Goal: Task Accomplishment & Management: Manage account settings

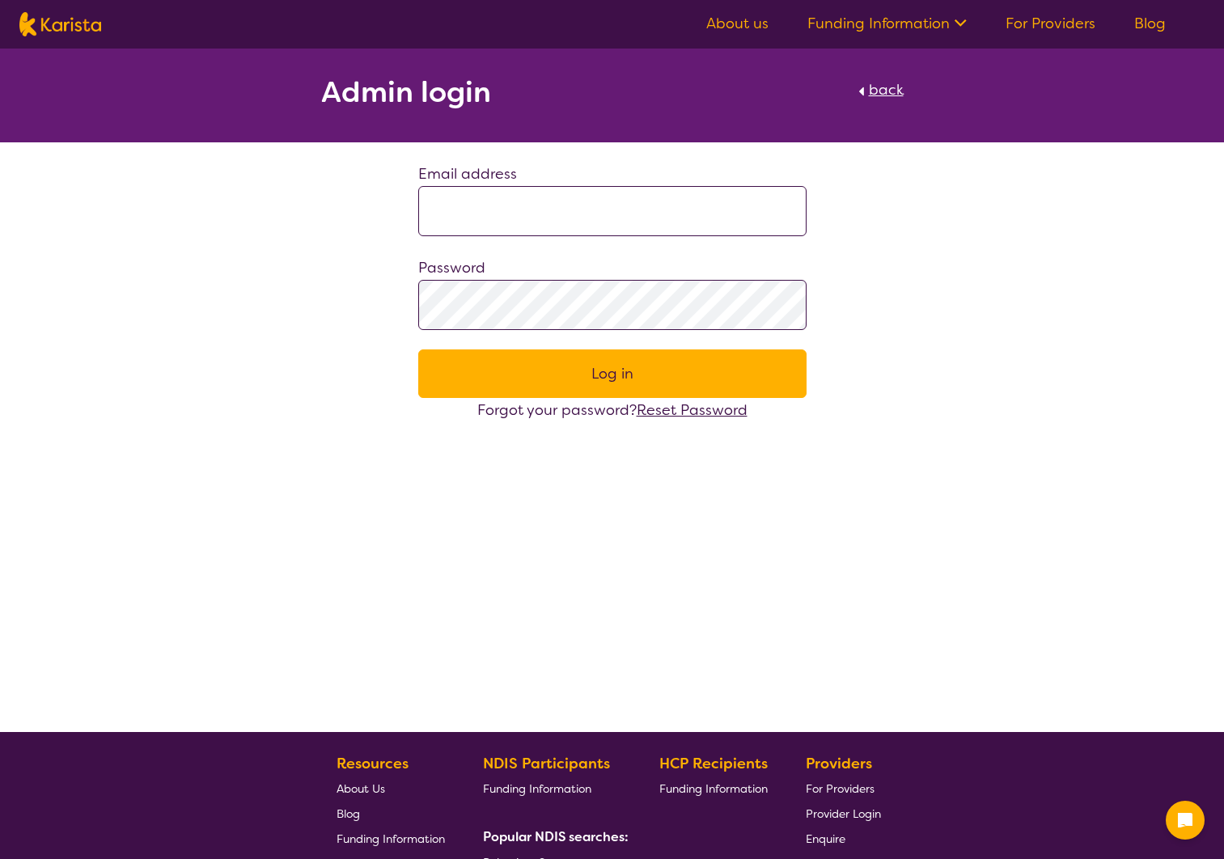
click at [610, 213] on input at bounding box center [612, 211] width 388 height 50
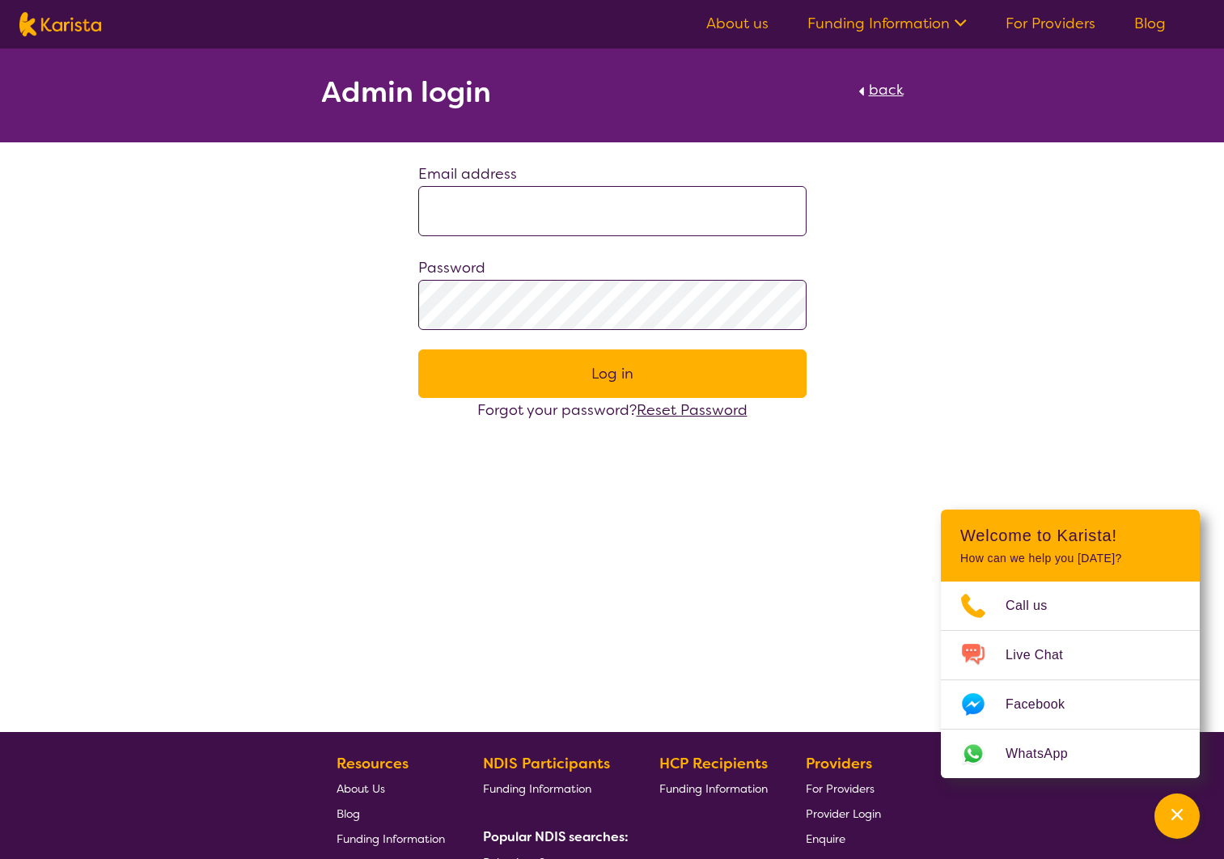
click at [1032, 25] on link "For Providers" at bounding box center [1051, 23] width 90 height 19
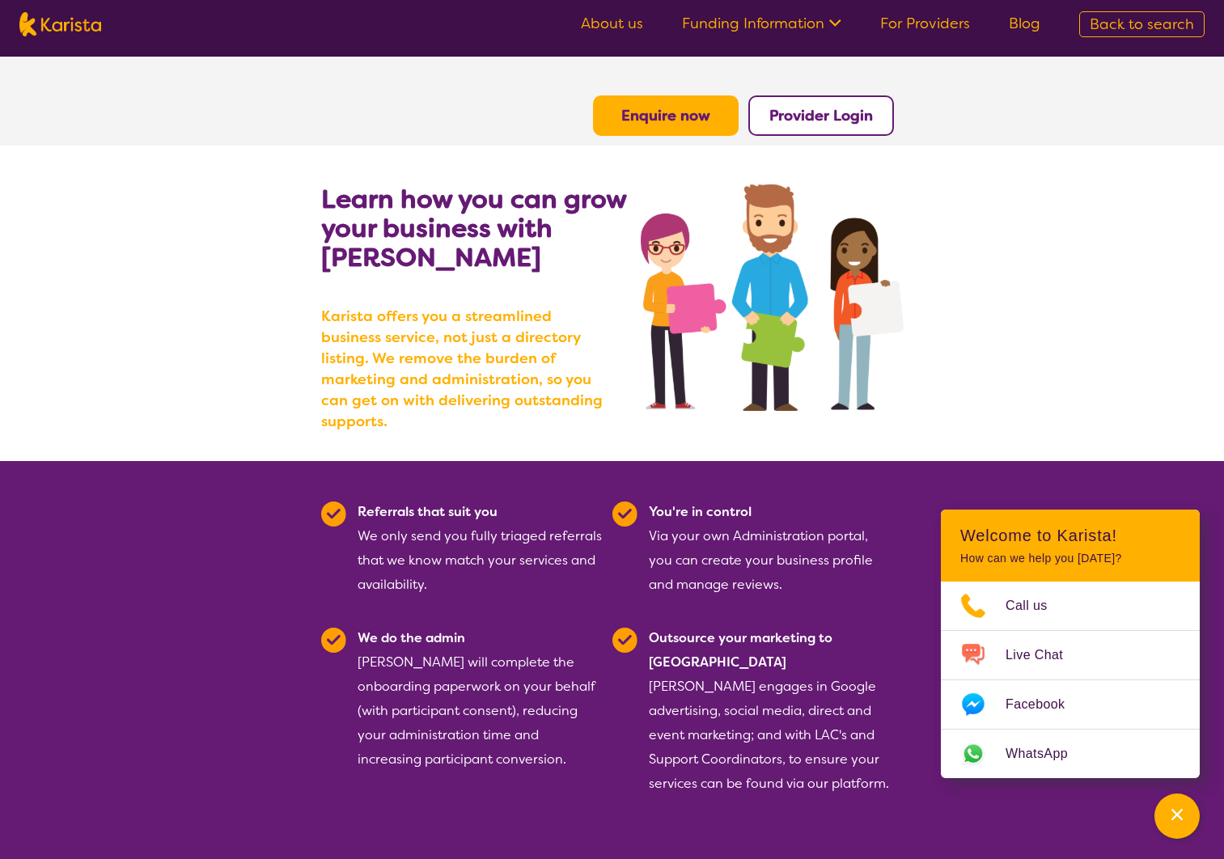
click at [828, 112] on b "Provider Login" at bounding box center [821, 115] width 104 height 19
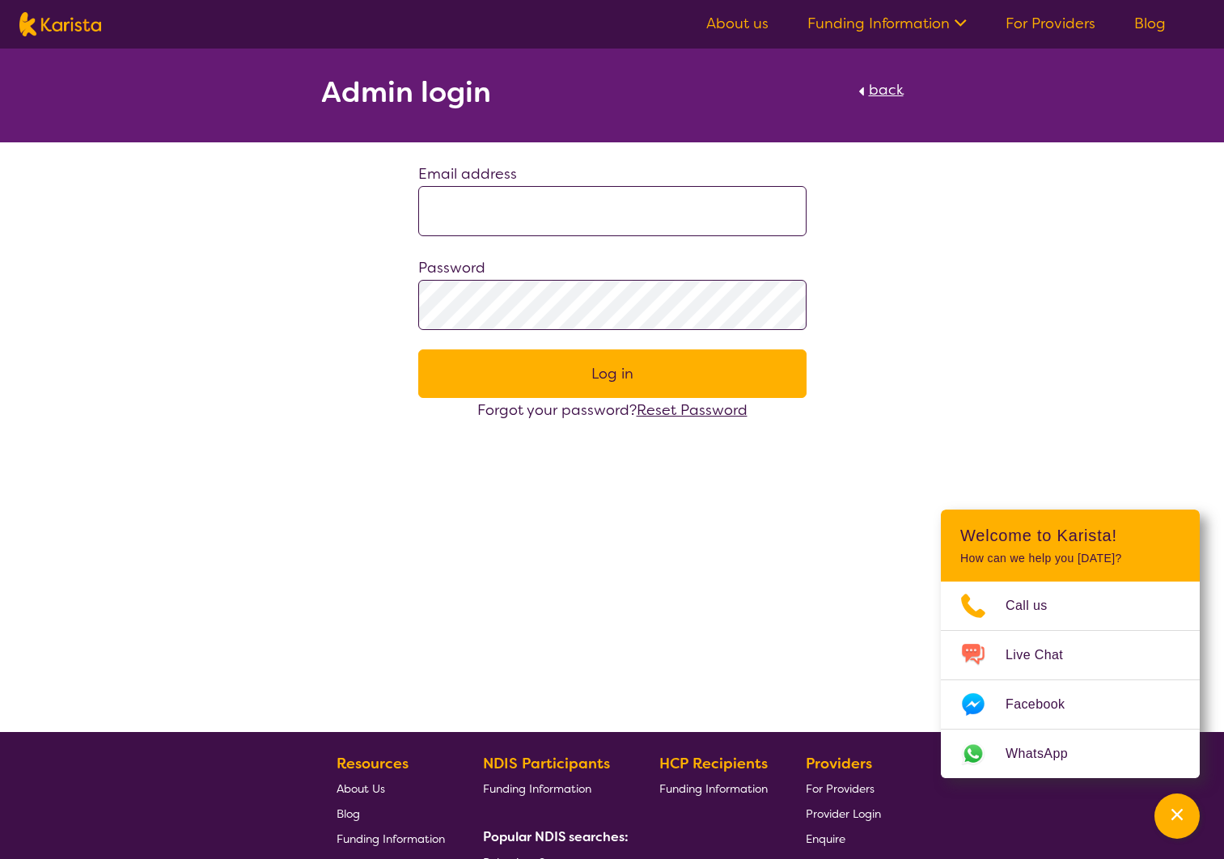
click at [567, 219] on input at bounding box center [612, 211] width 388 height 50
type input "**********"
click at [418, 350] on button "Log in" at bounding box center [612, 374] width 388 height 49
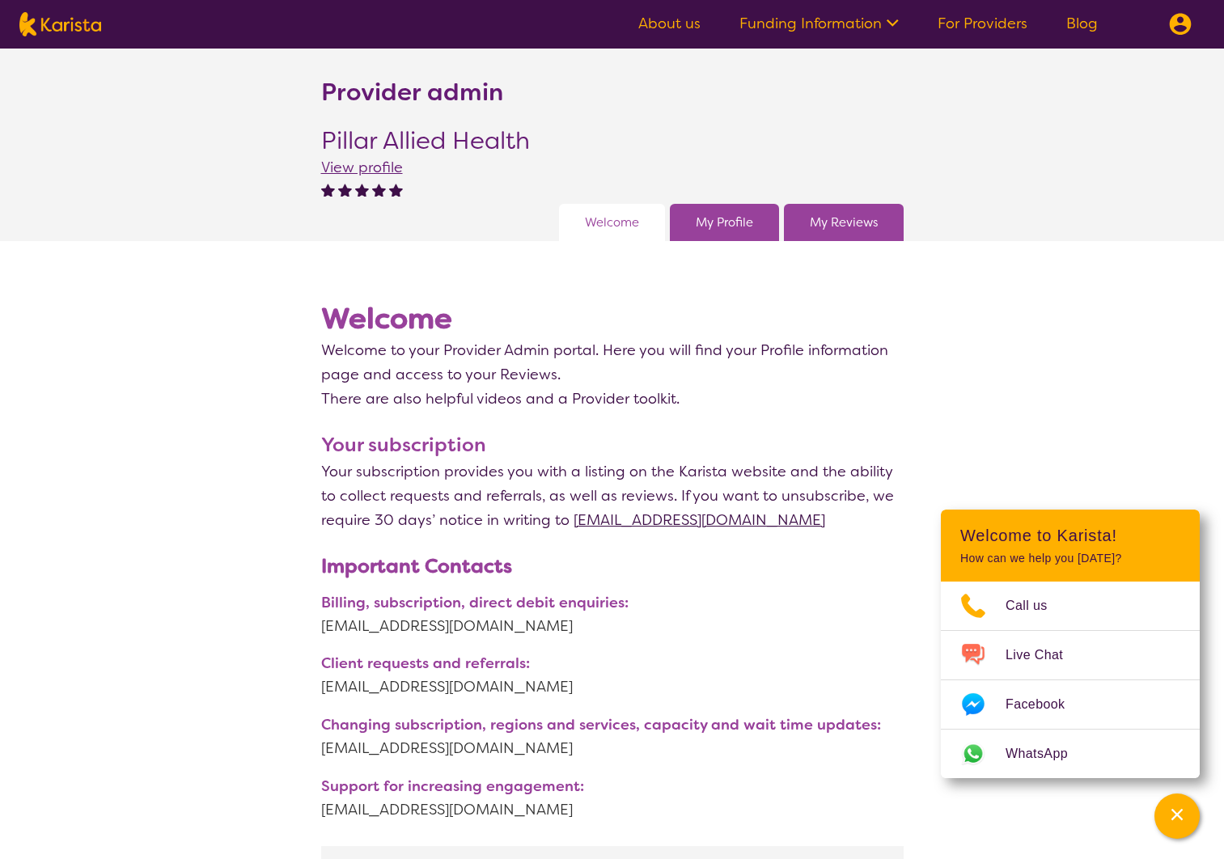
click at [753, 227] on div "My Profile" at bounding box center [724, 222] width 109 height 37
click at [718, 223] on link "My Profile" at bounding box center [724, 222] width 57 height 24
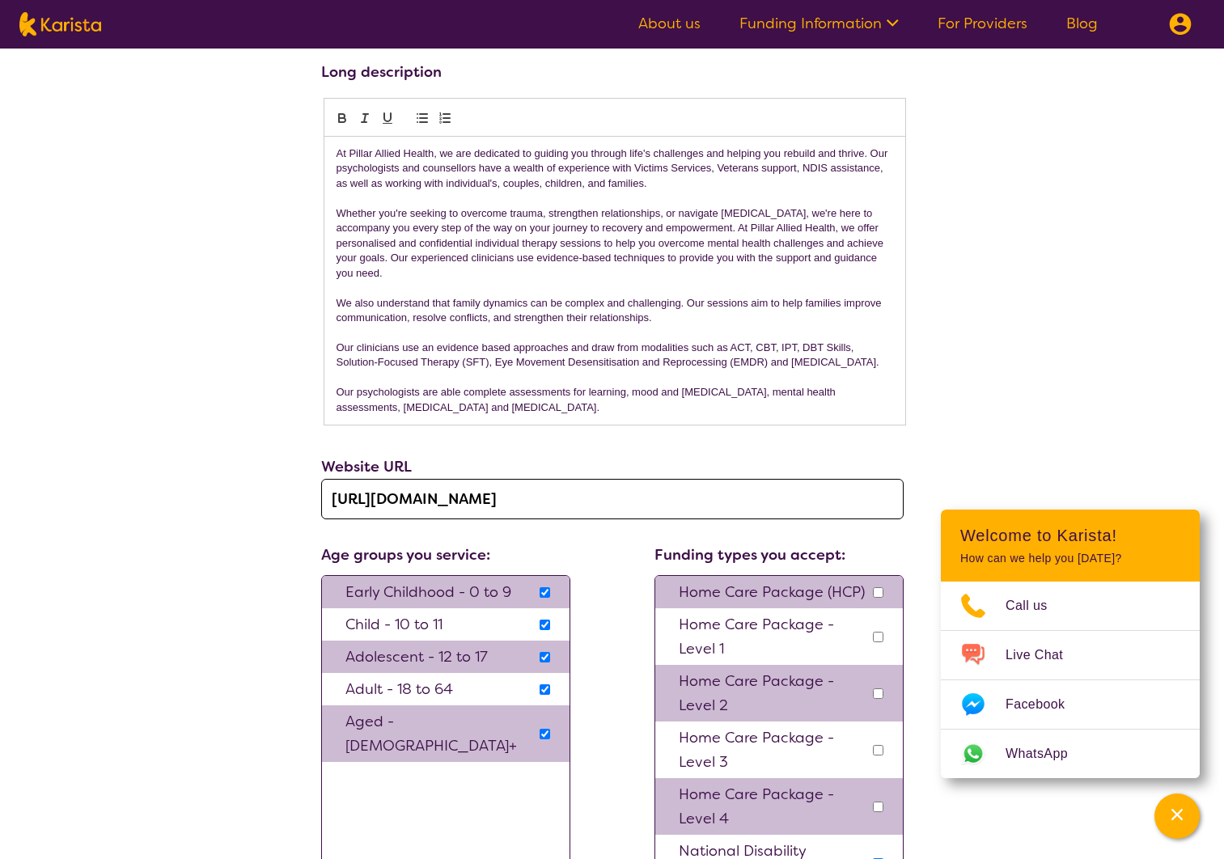
scroll to position [745, 0]
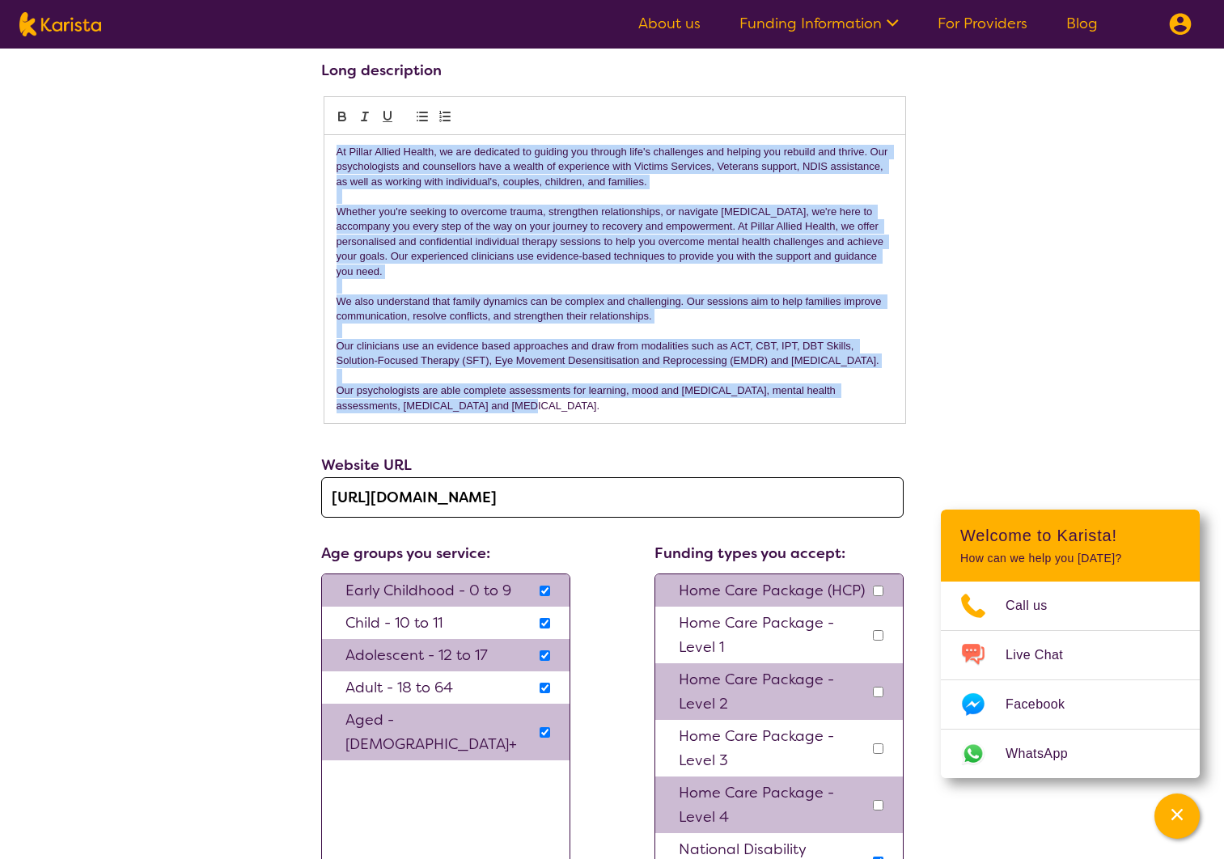
drag, startPoint x: 338, startPoint y: 154, endPoint x: 515, endPoint y: 405, distance: 306.6
click at [515, 405] on div "At Pillar Allied Health, we are dedicated to guiding you through life's challen…" at bounding box center [614, 279] width 581 height 288
copy div "Lo Ipsumd Sitame Consec, ad eli seddoeius te incidid utl etdolor magn'a enimadm…"
